Goal: Information Seeking & Learning: Learn about a topic

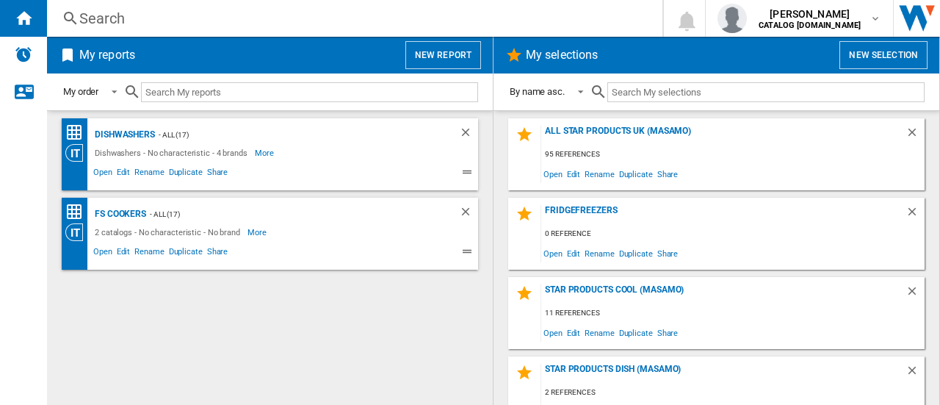
click at [104, 17] on div "Search" at bounding box center [351, 18] width 545 height 21
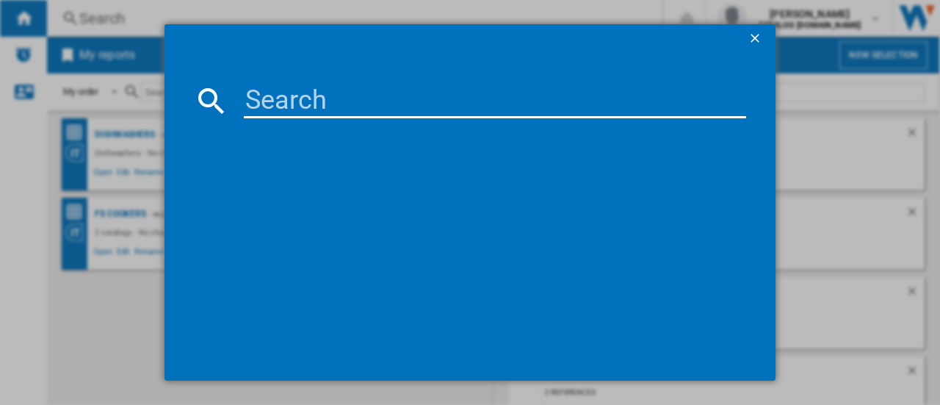
click at [278, 97] on input at bounding box center [495, 100] width 502 height 35
type input "dce731110m"
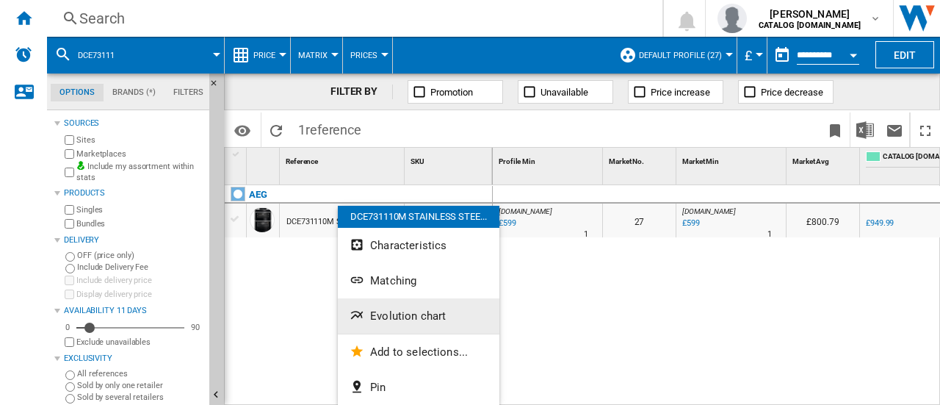
click at [397, 312] on span "Evolution chart" at bounding box center [408, 315] width 76 height 13
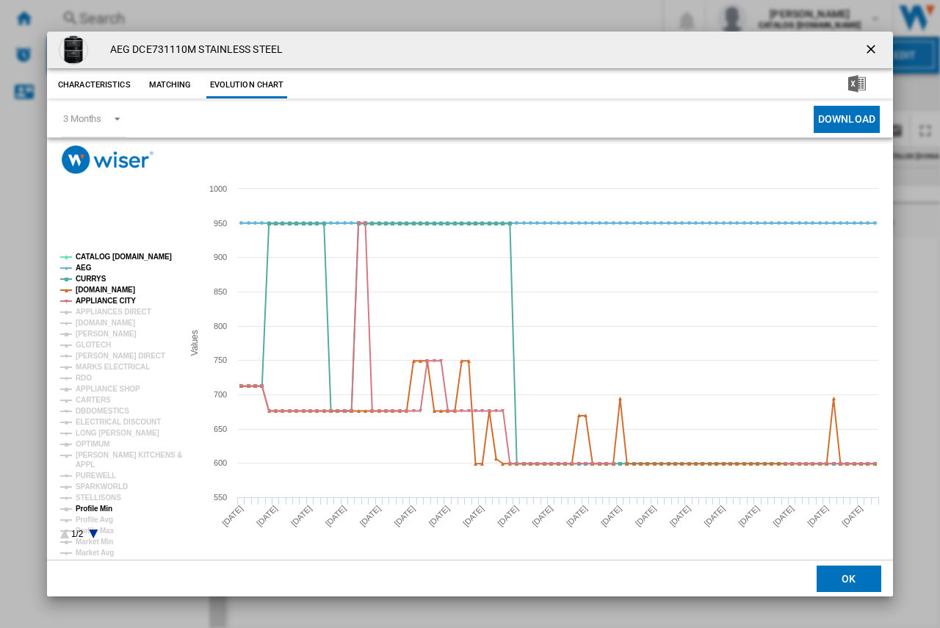
click at [104, 404] on tspan "Profile Min" at bounding box center [94, 509] width 37 height 8
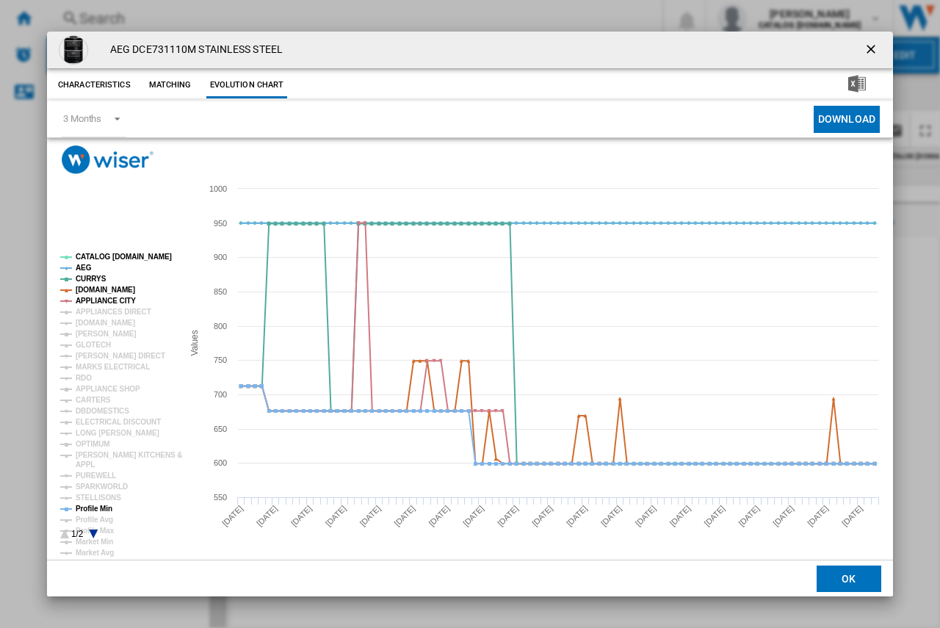
click at [98, 404] on icon "Product popup" at bounding box center [93, 534] width 9 height 9
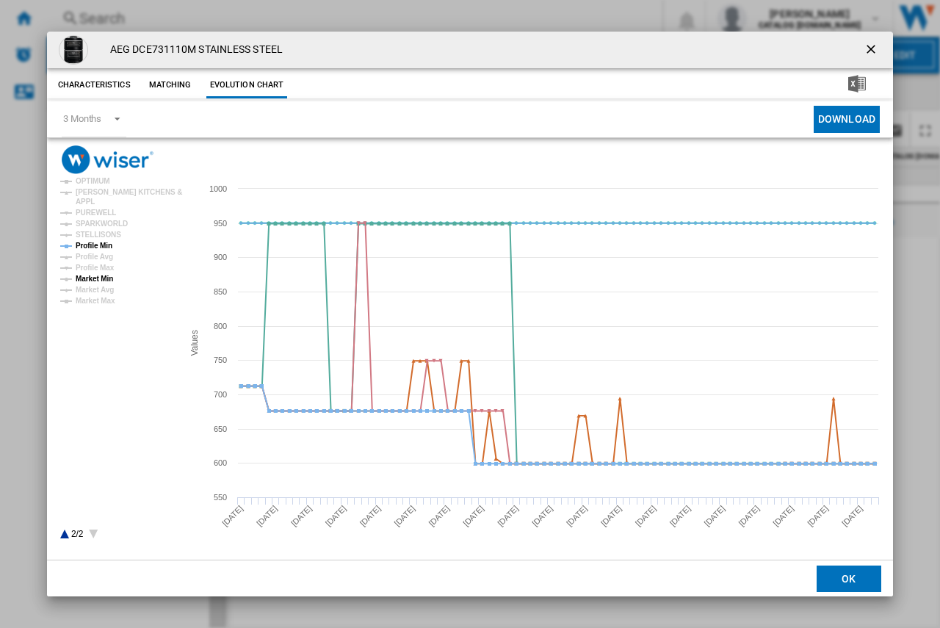
click at [100, 275] on tspan "Market Min" at bounding box center [94, 279] width 37 height 8
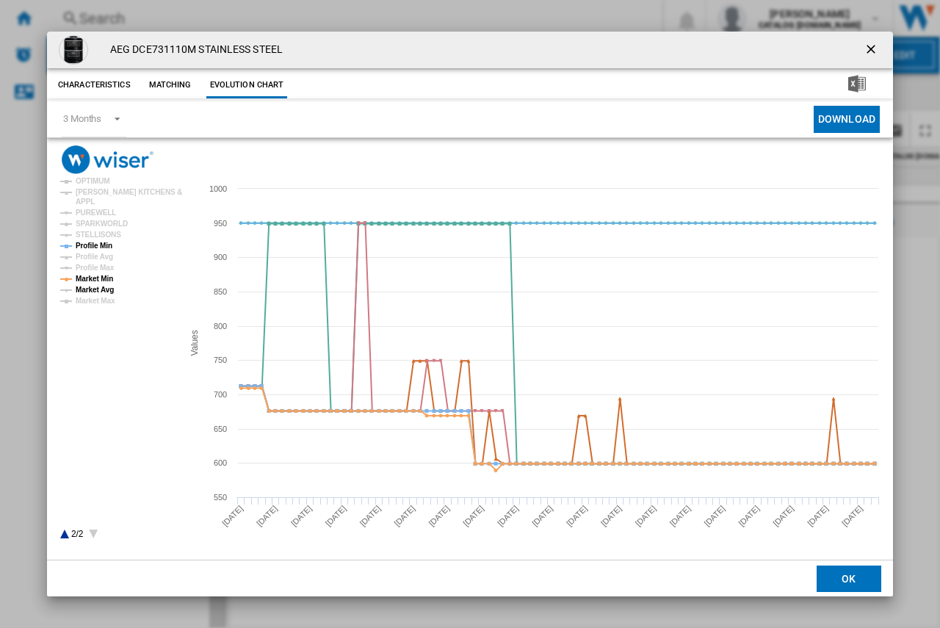
click at [93, 294] on tspan "Market Avg" at bounding box center [95, 290] width 38 height 8
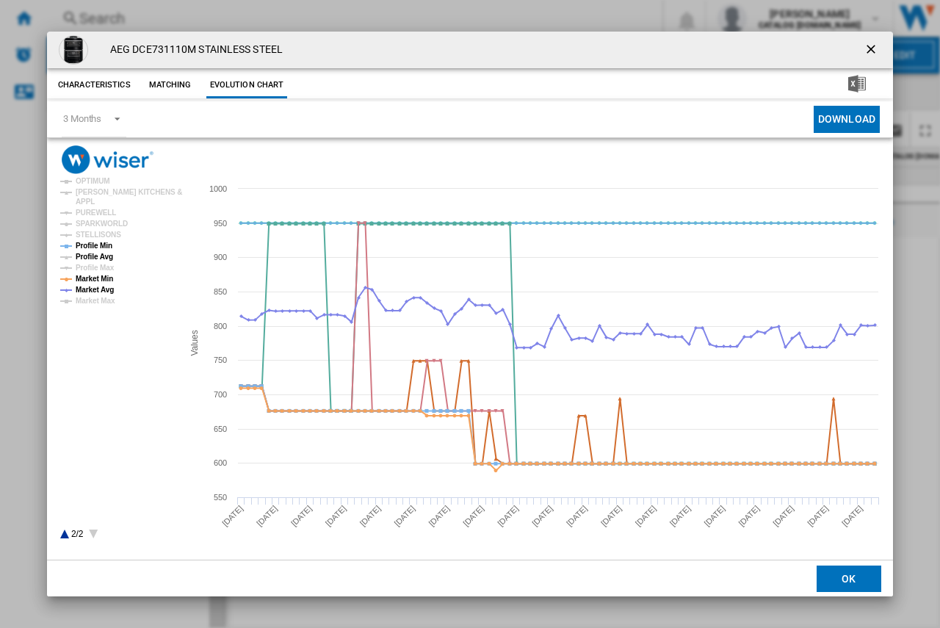
click at [87, 260] on tspan "Profile Avg" at bounding box center [94, 257] width 37 height 8
